Goal: Information Seeking & Learning: Find specific fact

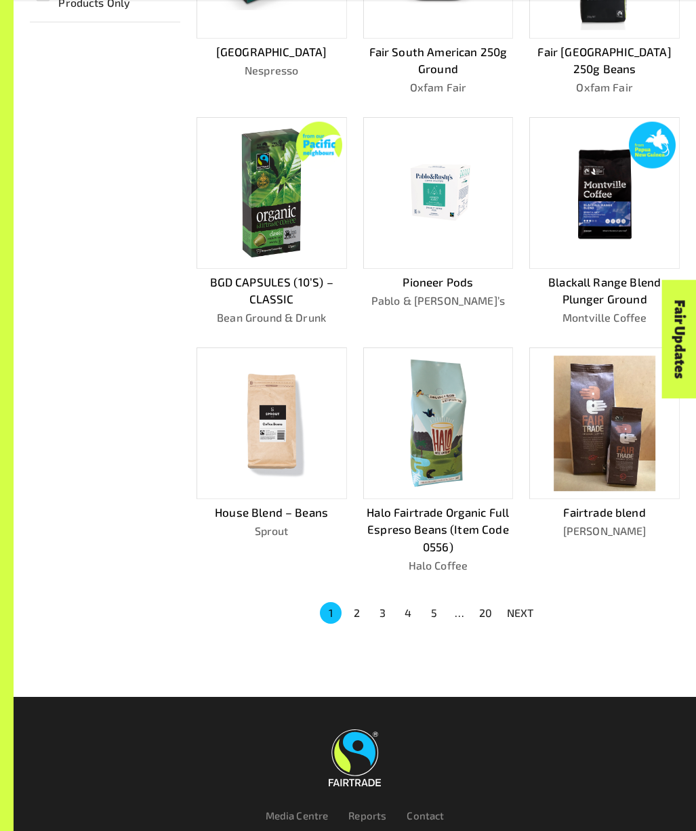
scroll to position [459, 0]
click at [359, 606] on button "2" at bounding box center [357, 613] width 22 height 22
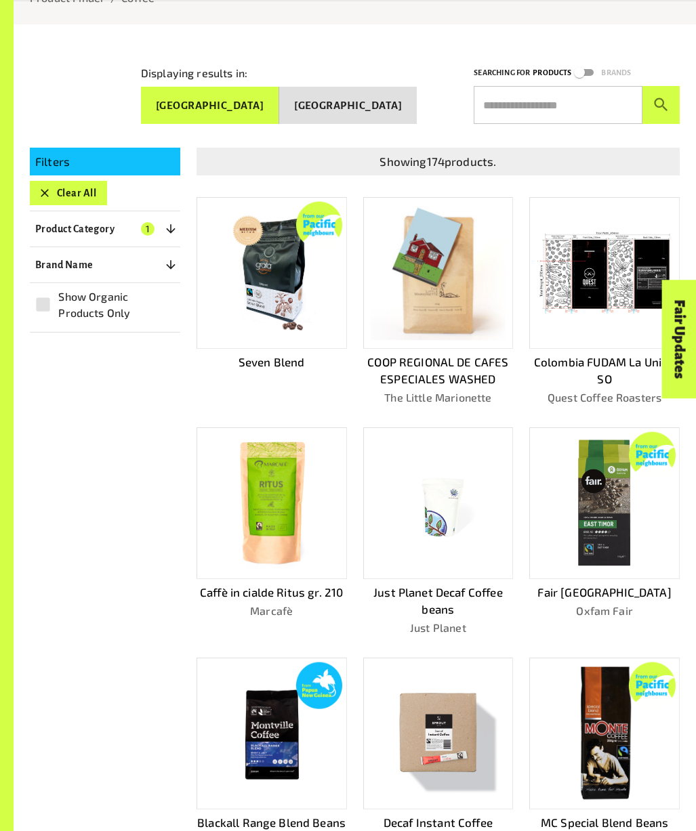
scroll to position [149, 0]
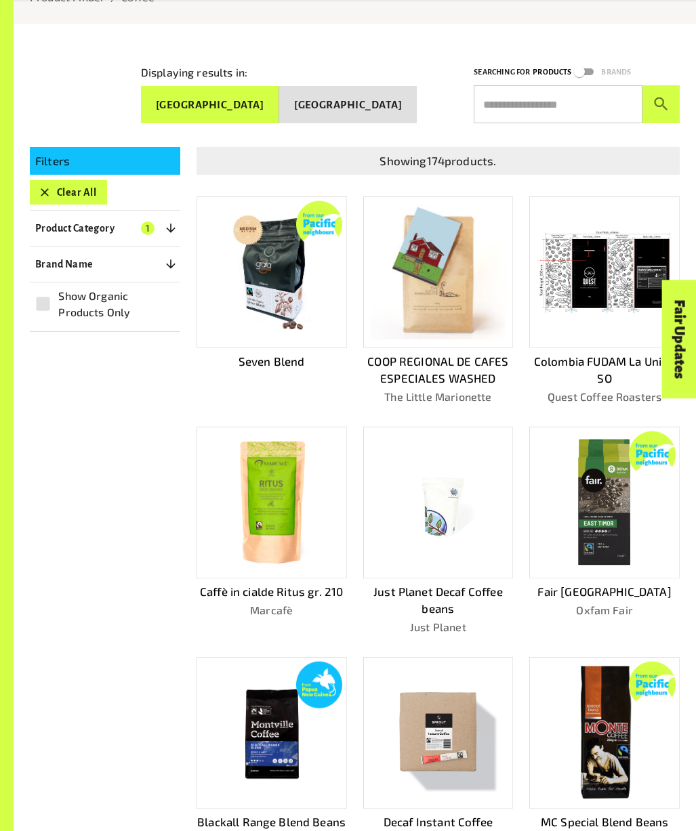
click at [521, 98] on input "text" at bounding box center [558, 104] width 169 height 38
click at [661, 98] on button "submit" at bounding box center [660, 104] width 37 height 38
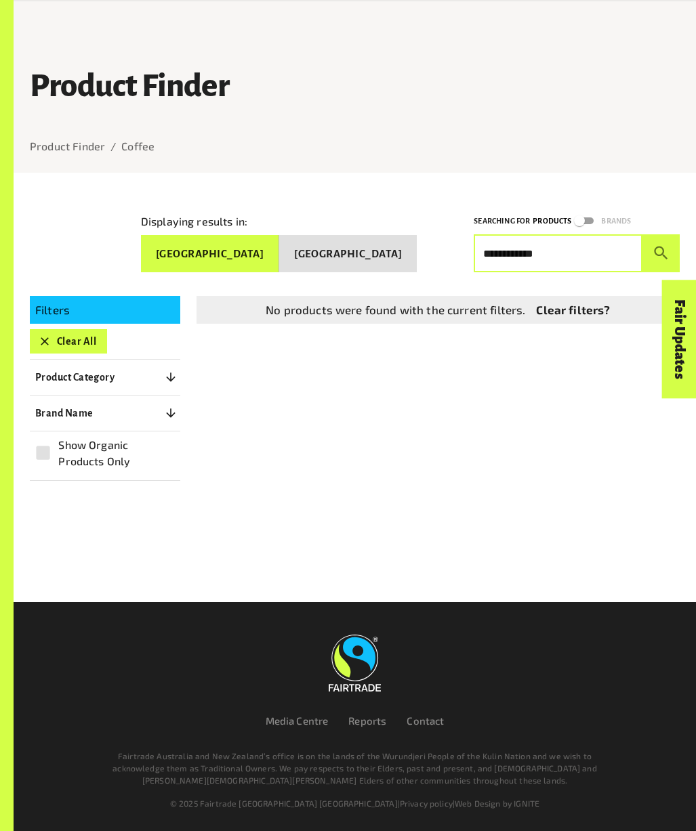
scroll to position [0, 0]
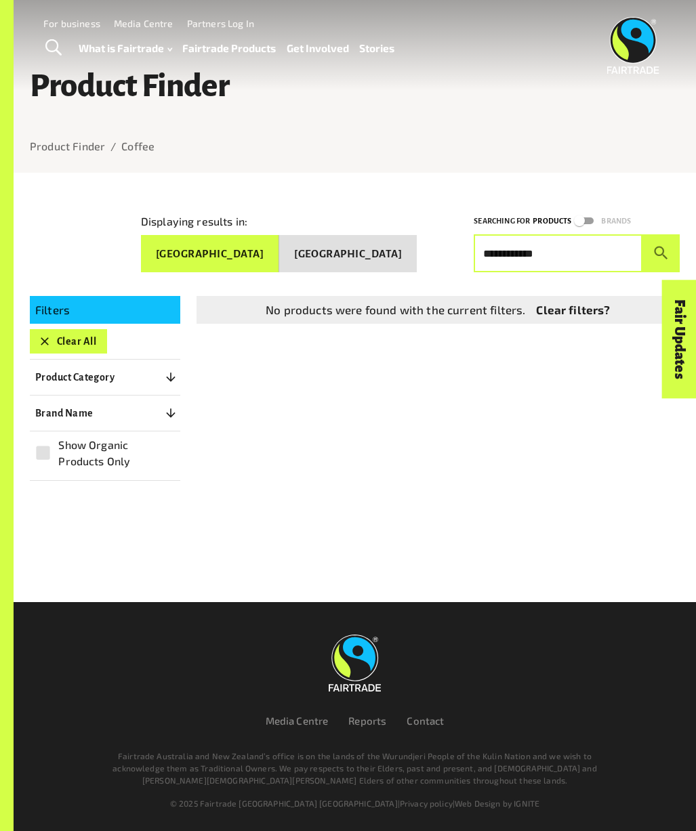
drag, startPoint x: 564, startPoint y: 250, endPoint x: 409, endPoint y: 251, distance: 155.9
click at [409, 251] on div "**********" at bounding box center [347, 232] width 666 height 81
type input "*********"
click at [661, 247] on button "submit" at bounding box center [660, 253] width 37 height 38
click at [169, 371] on icon "button" at bounding box center [171, 378] width 14 height 14
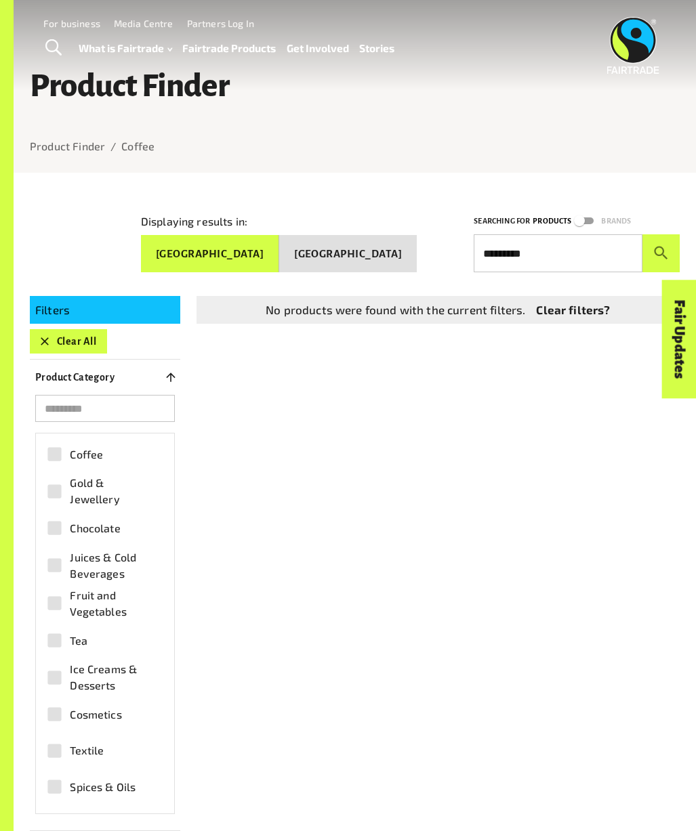
click at [94, 449] on span "Coffee" at bounding box center [86, 455] width 33 height 16
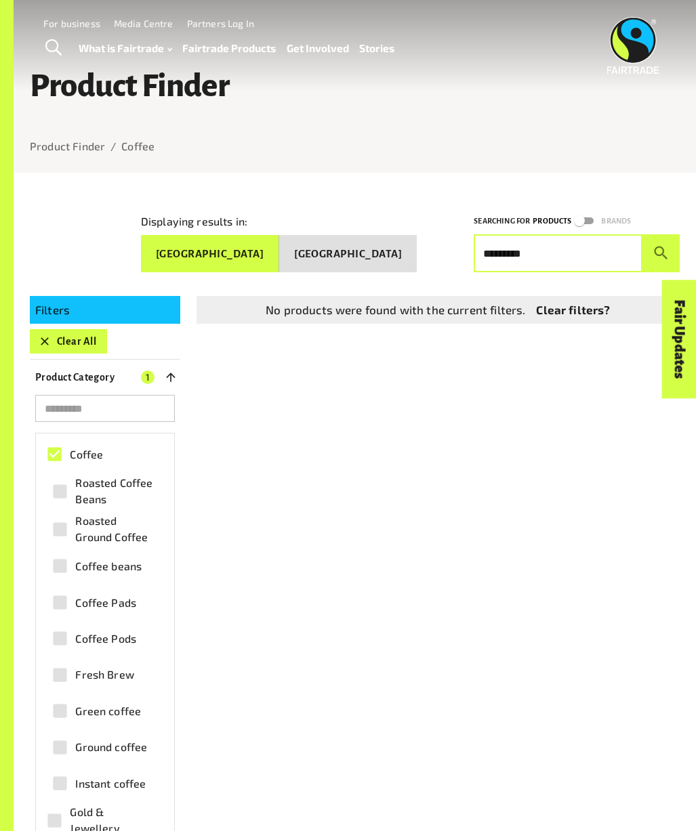
drag, startPoint x: 544, startPoint y: 251, endPoint x: 430, endPoint y: 242, distance: 114.9
click at [430, 242] on div "Displaying results in: [GEOGRAPHIC_DATA] [GEOGRAPHIC_DATA] Searching for Produc…" at bounding box center [347, 232] width 666 height 81
click at [661, 247] on button "submit" at bounding box center [660, 253] width 37 height 38
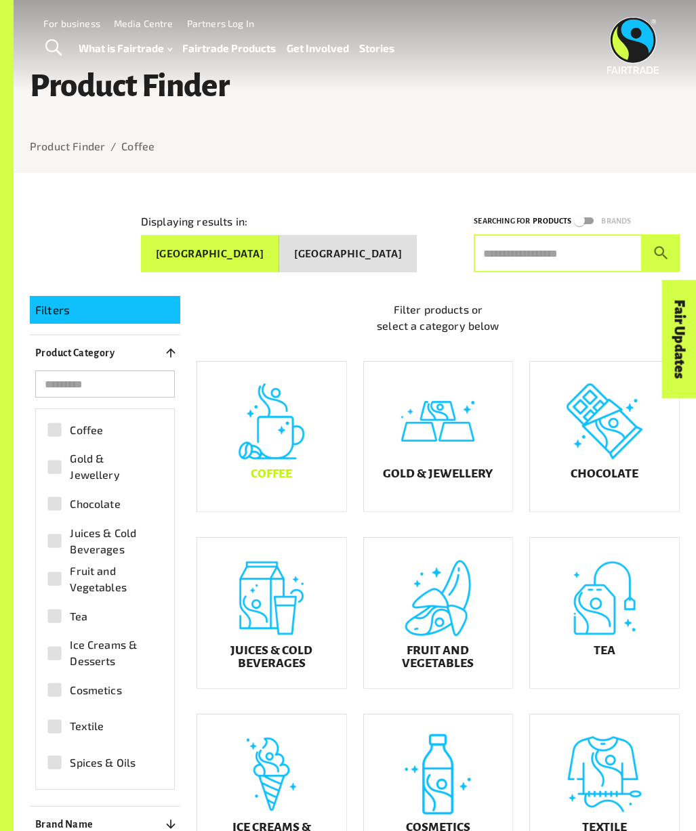
click at [292, 479] on h5 "Coffee" at bounding box center [271, 474] width 41 height 13
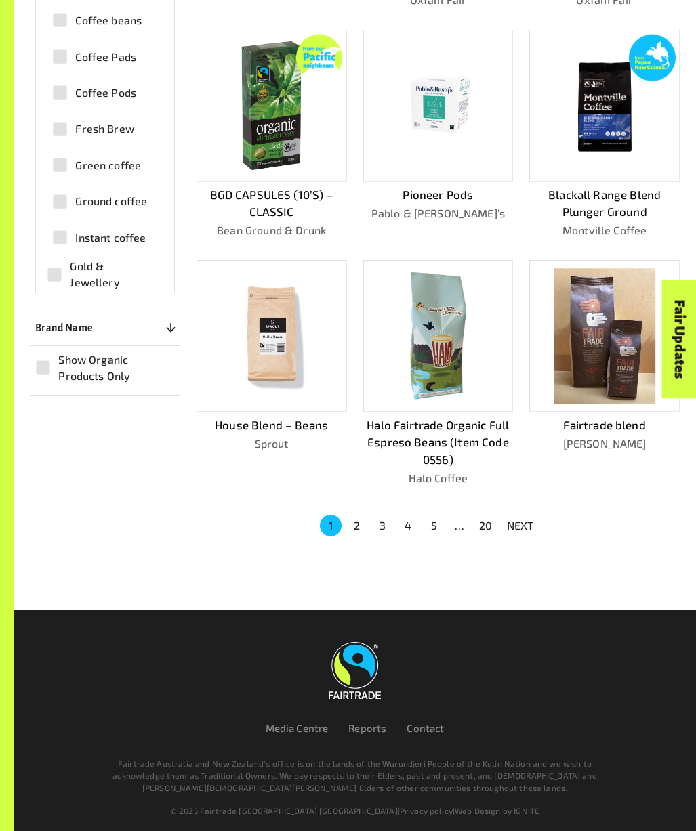
scroll to position [545, 0]
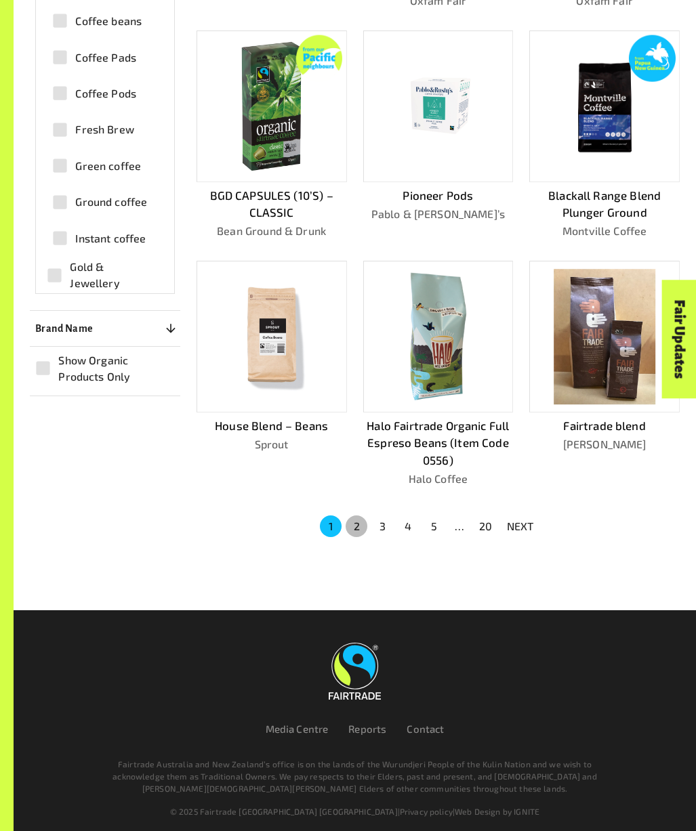
click at [358, 519] on button "2" at bounding box center [357, 527] width 22 height 22
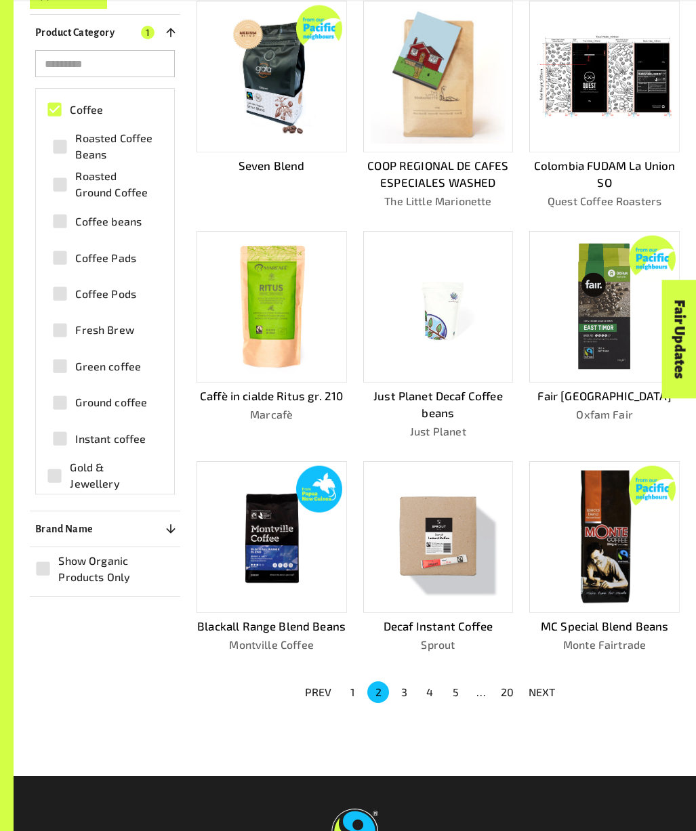
scroll to position [355, 0]
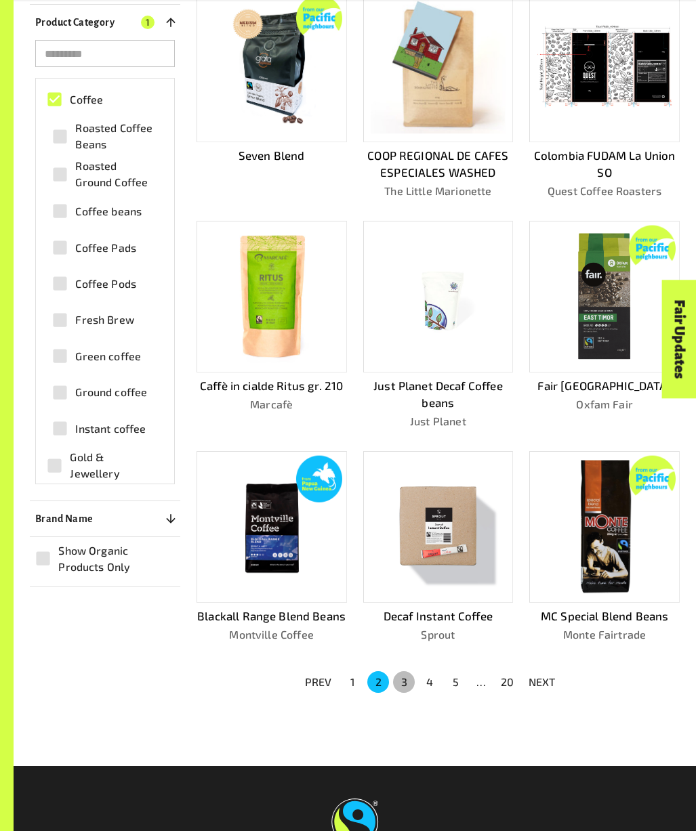
click at [411, 672] on button "3" at bounding box center [404, 683] width 22 height 22
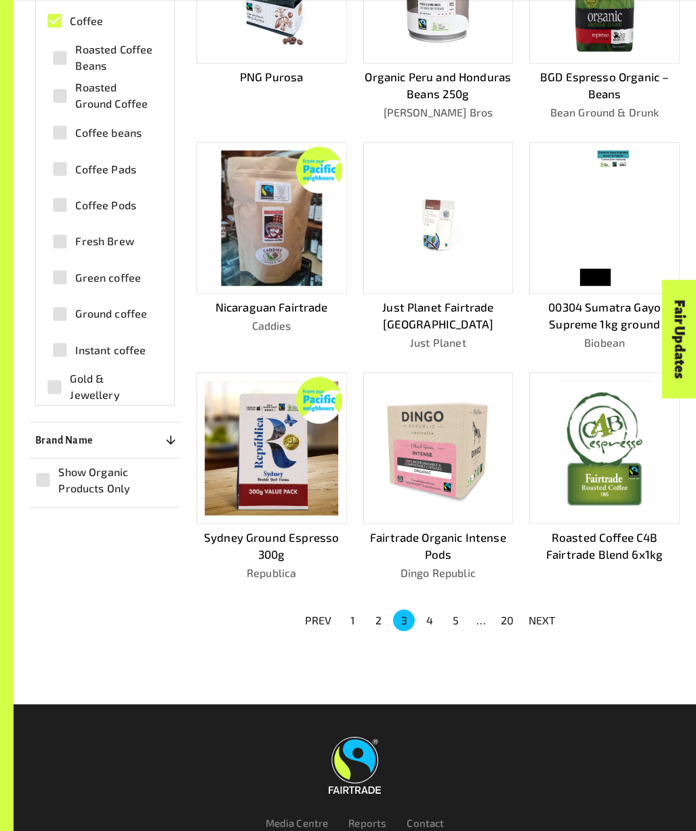
scroll to position [485, 0]
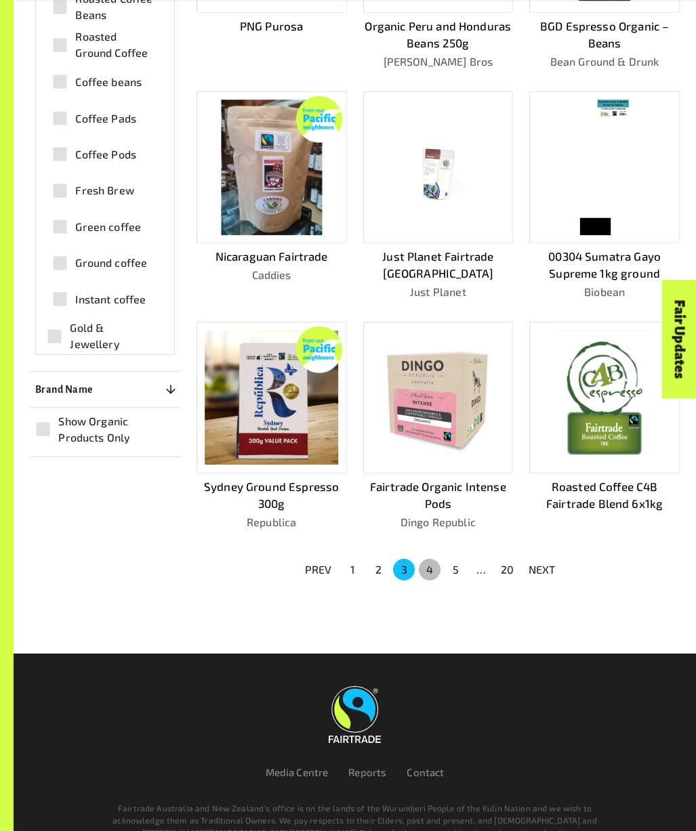
click at [436, 562] on button "4" at bounding box center [430, 570] width 22 height 22
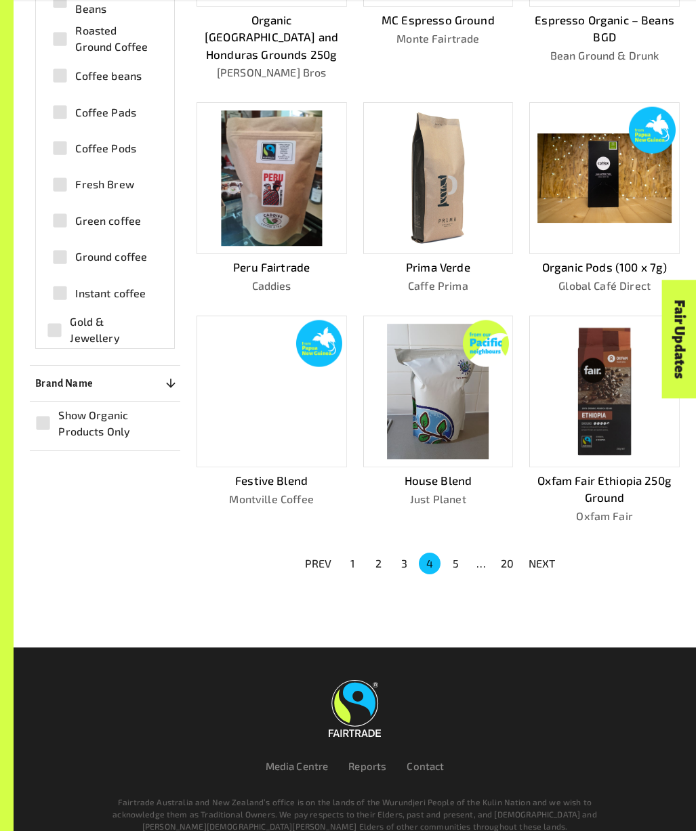
scroll to position [505, 0]
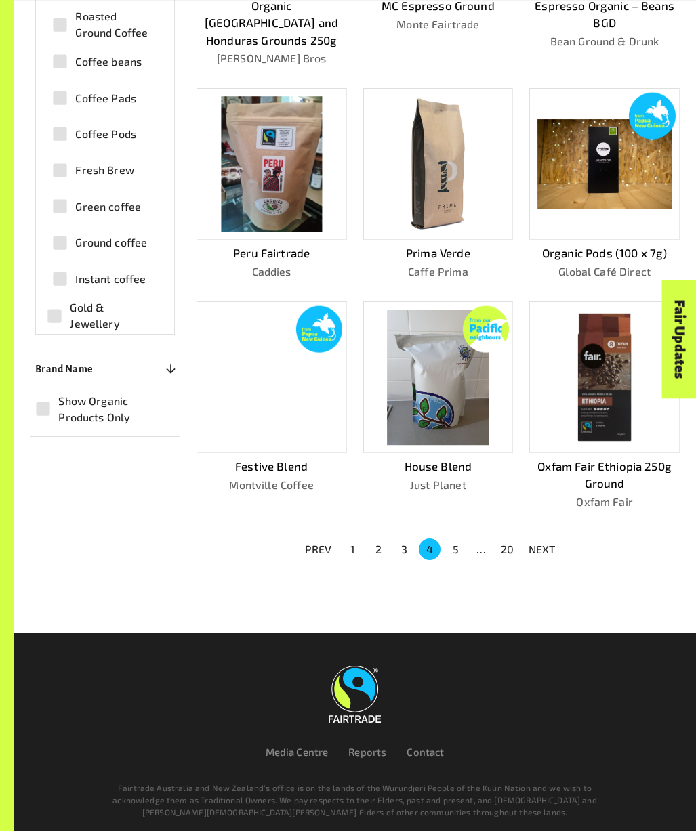
click at [453, 539] on button "5" at bounding box center [456, 550] width 22 height 22
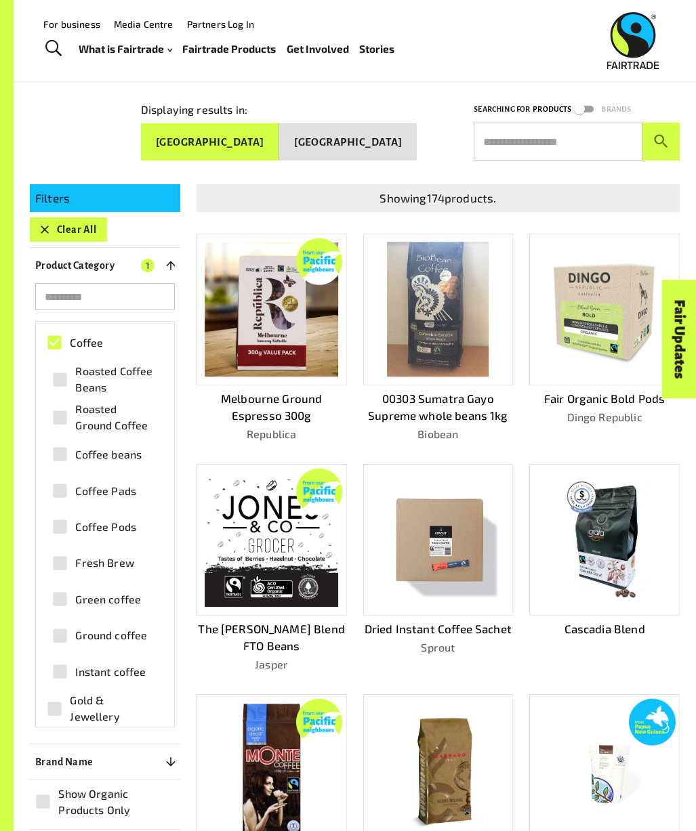
scroll to position [112, 0]
click at [221, 393] on p "Melbourne Ground Espresso 300g" at bounding box center [272, 407] width 150 height 35
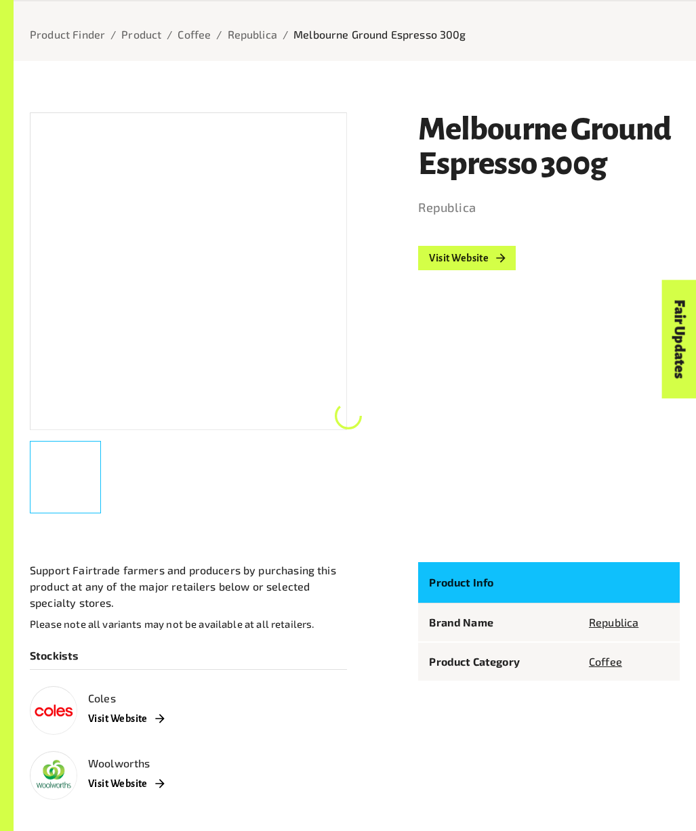
scroll to position [172, 0]
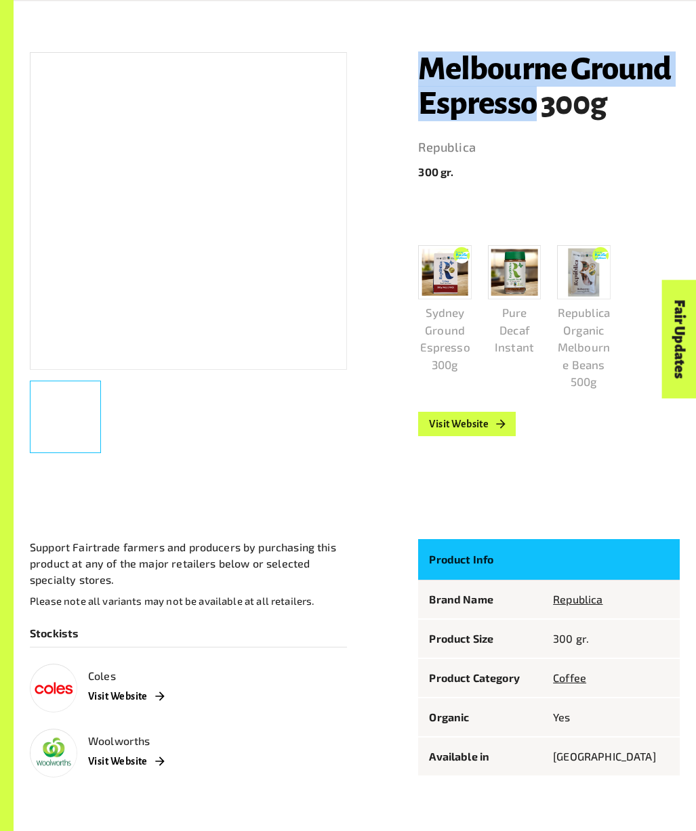
drag, startPoint x: 537, startPoint y: 104, endPoint x: 429, endPoint y: 72, distance: 112.5
click at [429, 72] on h1 "Melbourne Ground Espresso 300g" at bounding box center [549, 86] width 262 height 69
copy h1 "Melbourne Ground Espresso"
